Goal: Complete application form

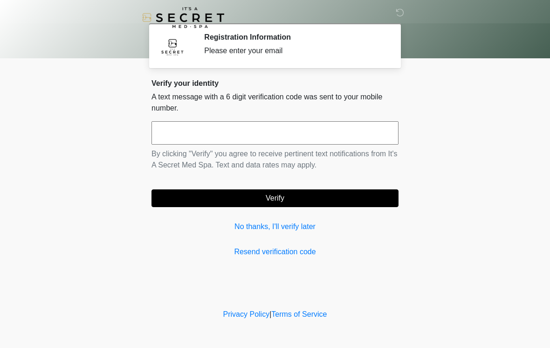
click at [217, 139] on input "text" at bounding box center [275, 132] width 247 height 23
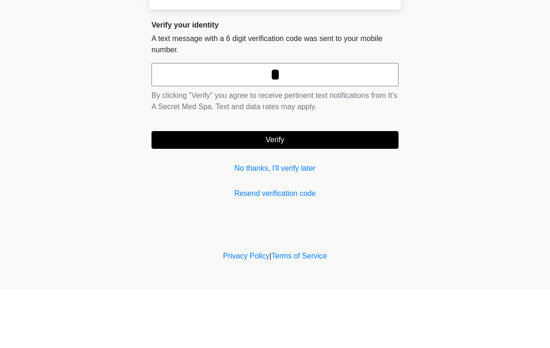
type input "**"
type input "******"
click at [326, 127] on form "****** By clicking "Verify" you agree to receive pertinent text notifications f…" at bounding box center [275, 164] width 247 height 86
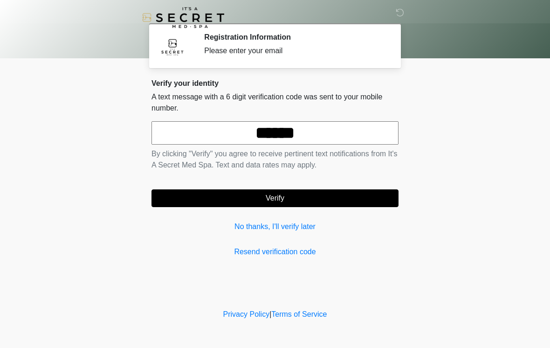
click at [332, 193] on button "Verify" at bounding box center [275, 198] width 247 height 18
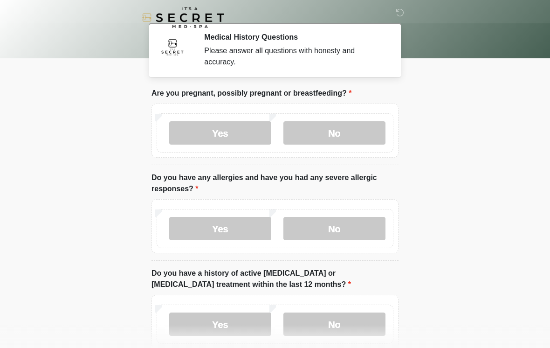
click at [342, 134] on label "No" at bounding box center [335, 132] width 102 height 23
click at [350, 224] on label "No" at bounding box center [335, 228] width 102 height 23
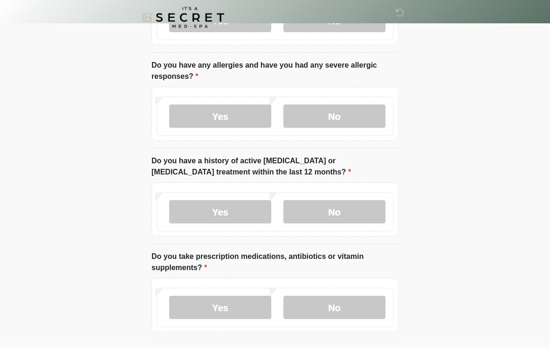
click at [366, 208] on label "No" at bounding box center [335, 212] width 102 height 23
click at [358, 302] on label "No" at bounding box center [335, 307] width 102 height 23
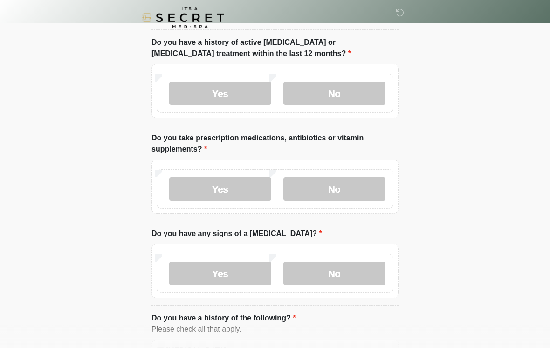
scroll to position [263, 0]
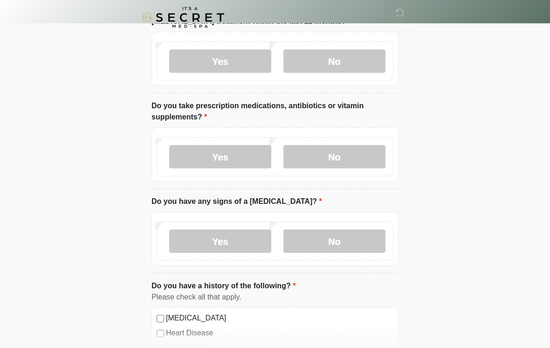
click at [356, 240] on label "No" at bounding box center [335, 241] width 102 height 23
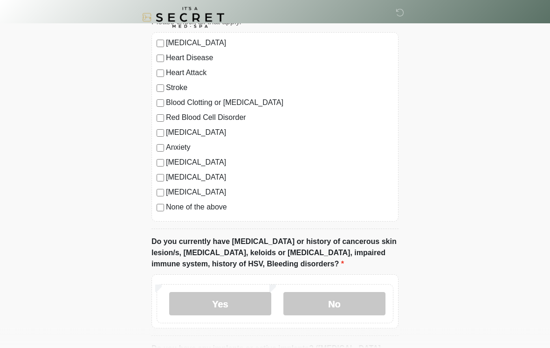
scroll to position [543, 0]
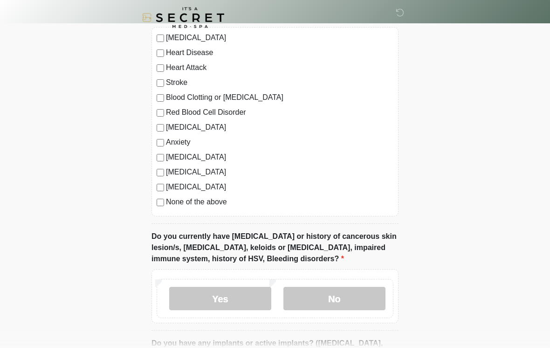
click at [217, 201] on label "None of the above" at bounding box center [280, 201] width 228 height 11
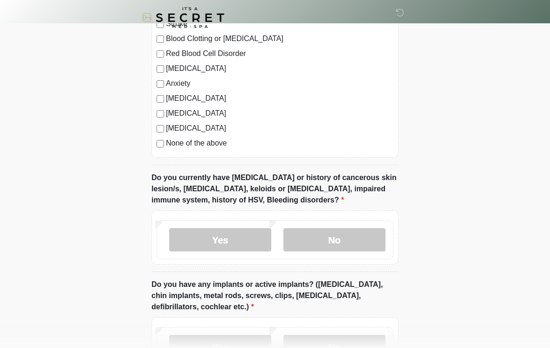
scroll to position [639, 0]
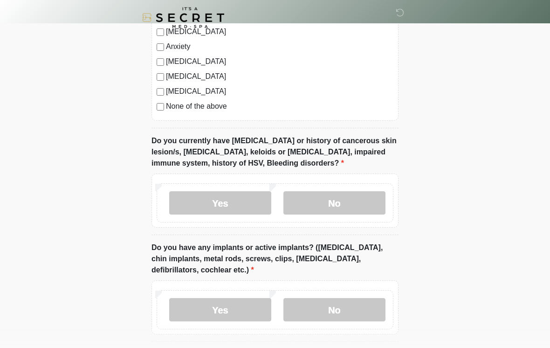
click at [364, 200] on label "No" at bounding box center [335, 202] width 102 height 23
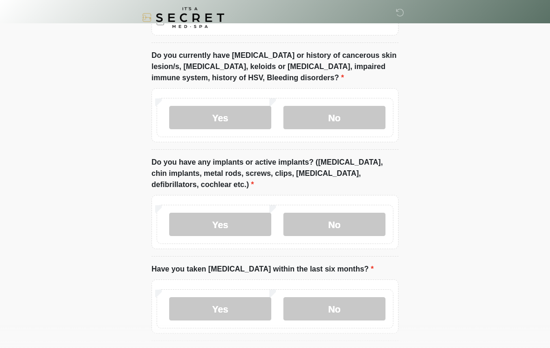
scroll to position [741, 0]
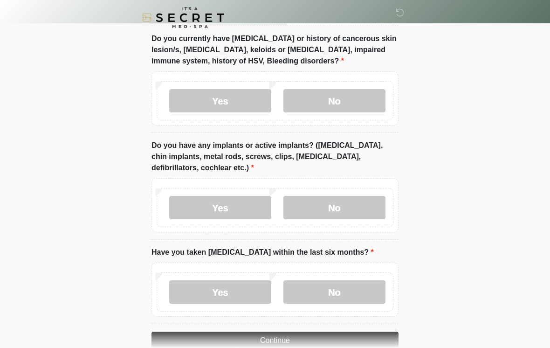
click at [355, 209] on label "No" at bounding box center [335, 207] width 102 height 23
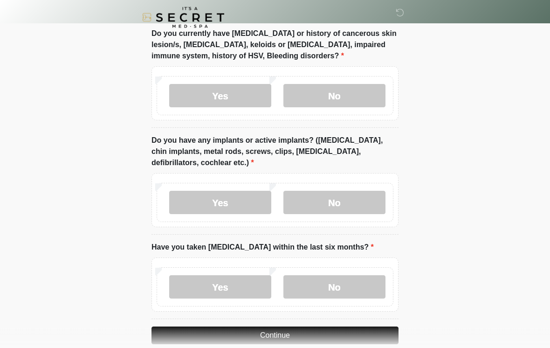
scroll to position [777, 0]
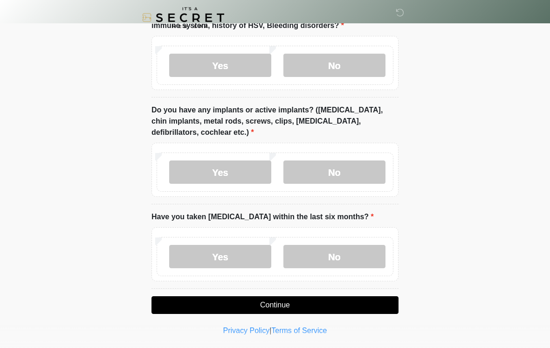
click at [352, 256] on label "No" at bounding box center [335, 256] width 102 height 23
click at [369, 302] on button "Continue" at bounding box center [275, 305] width 247 height 18
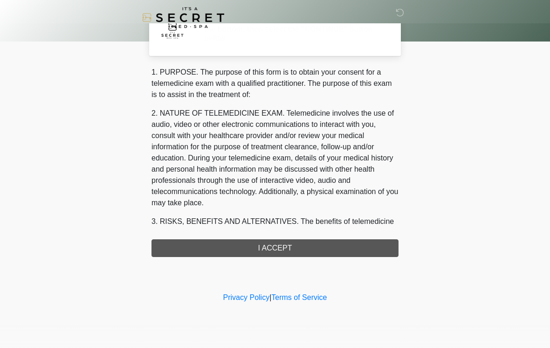
scroll to position [0, 0]
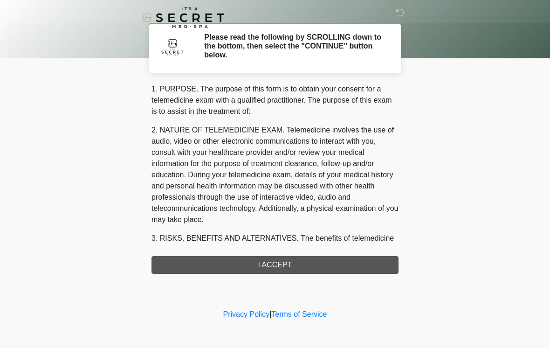
click at [357, 245] on div "1. PURPOSE. The purpose of this form is to obtain your consent for a telemedici…" at bounding box center [275, 178] width 247 height 190
click at [329, 267] on div "1. PURPOSE. The purpose of this form is to obtain your consent for a telemedici…" at bounding box center [275, 178] width 247 height 190
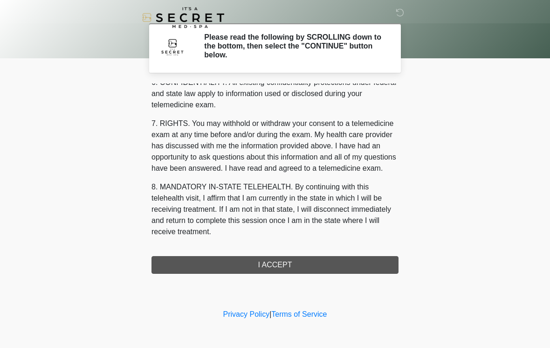
scroll to position [380, 0]
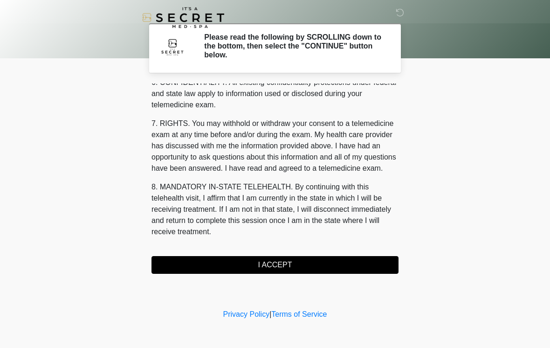
click at [363, 261] on button "I ACCEPT" at bounding box center [275, 265] width 247 height 18
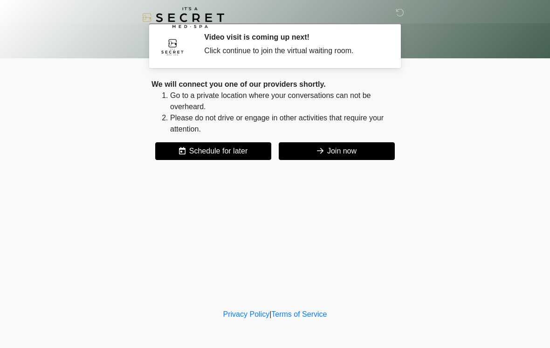
click at [365, 146] on button "Join now" at bounding box center [337, 151] width 116 height 18
